Goal: Task Accomplishment & Management: Complete application form

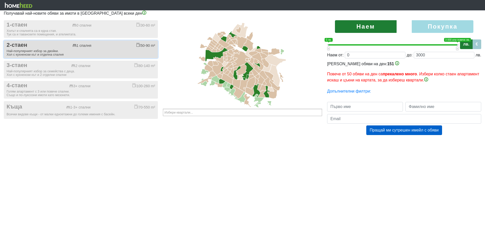
click at [45, 47] on div "2-стаен 1 спалня 50-90 m²" at bounding box center [81, 45] width 149 height 7
checkbox input "true"
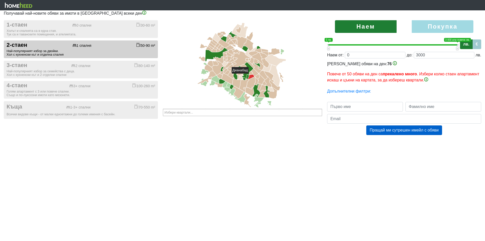
click at [251, 76] on icon at bounding box center [251, 76] width 7 height 5
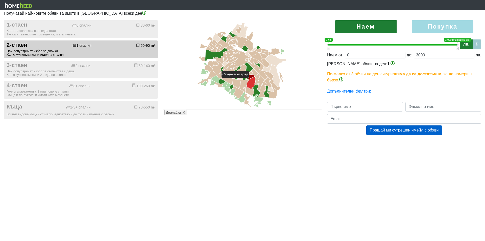
click at [251, 80] on icon at bounding box center [251, 83] width 9 height 12
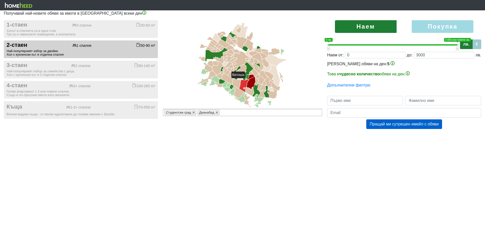
click at [247, 80] on icon at bounding box center [244, 85] width 10 height 13
click at [251, 90] on icon at bounding box center [250, 91] width 8 height 9
click at [368, 99] on input "text" at bounding box center [365, 101] width 76 height 10
type input "Асен"
type input "[PERSON_NAME]"
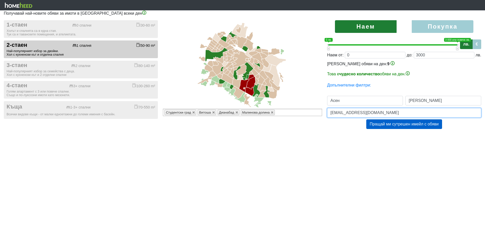
type input "[EMAIL_ADDRESS][DOMAIN_NAME]"
click at [438, 27] on label "Покупка" at bounding box center [443, 26] width 62 height 13
radio input "true"
type input "0;2000000"
type input "2000000"
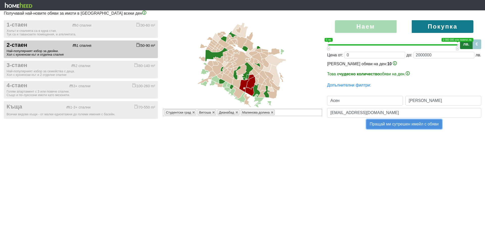
click at [399, 123] on button "Пращай ми сутрешен имейл с обяви" at bounding box center [405, 124] width 76 height 10
